Goal: Check status: Check status

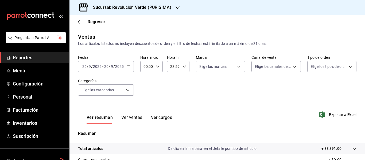
scroll to position [63, 0]
click at [153, 9] on h3 "Sucursal: Revolución Verde (PURISIMA)" at bounding box center [130, 7] width 83 height 6
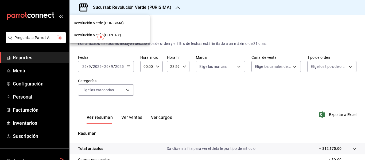
click at [133, 35] on div "Revolución Verde (CONTRY)" at bounding box center [110, 35] width 72 height 6
